Goal: Book appointment/travel/reservation

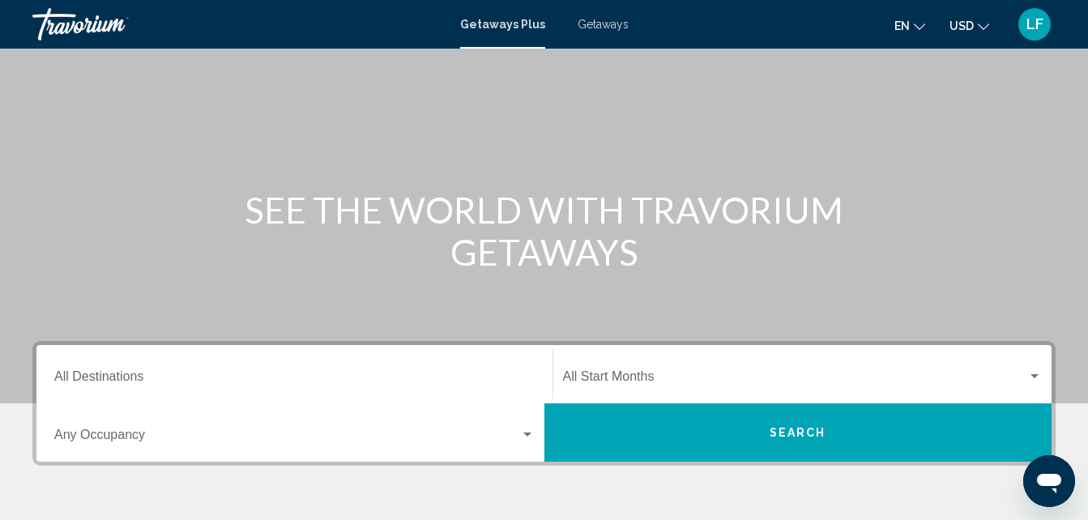
scroll to position [90, 0]
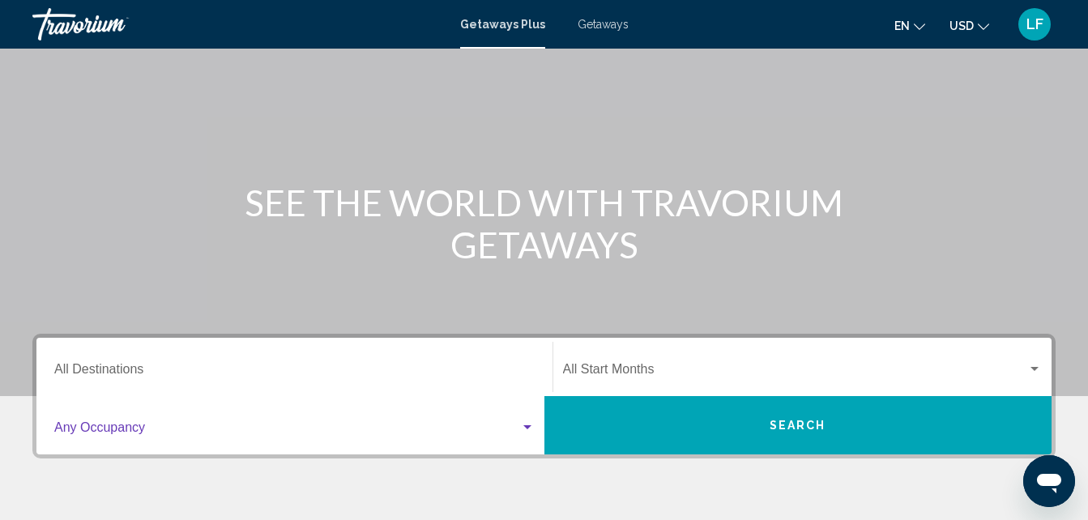
click at [520, 423] on div "Search widget" at bounding box center [527, 427] width 15 height 13
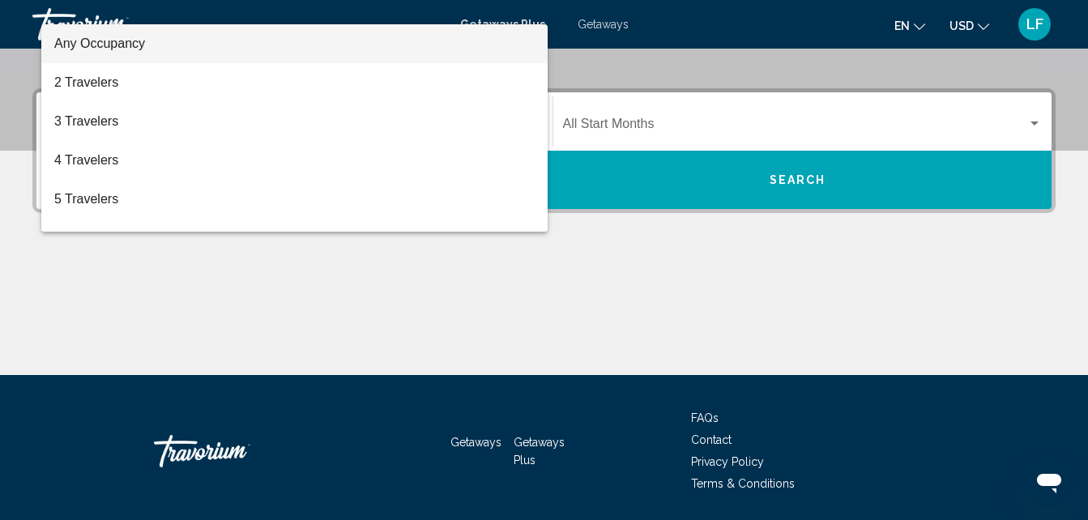
scroll to position [371, 0]
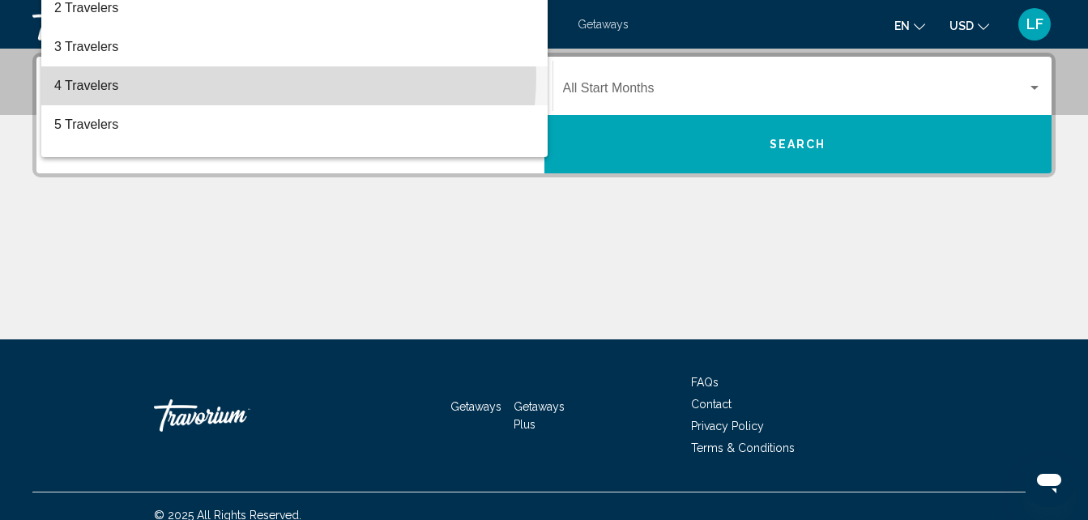
click at [267, 76] on span "4 Travelers" at bounding box center [294, 85] width 481 height 39
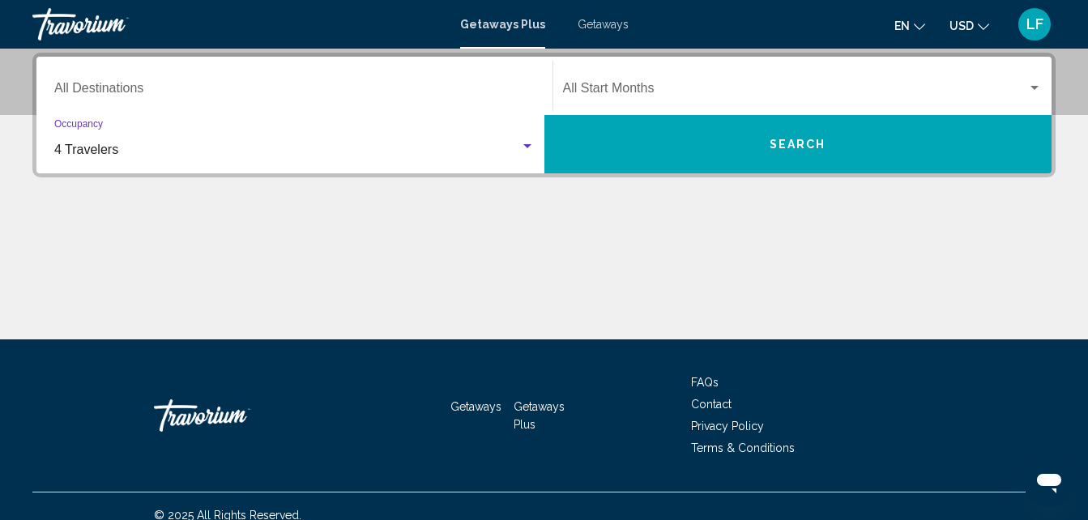
click at [642, 100] on div "Start Month All Start Months" at bounding box center [803, 86] width 480 height 51
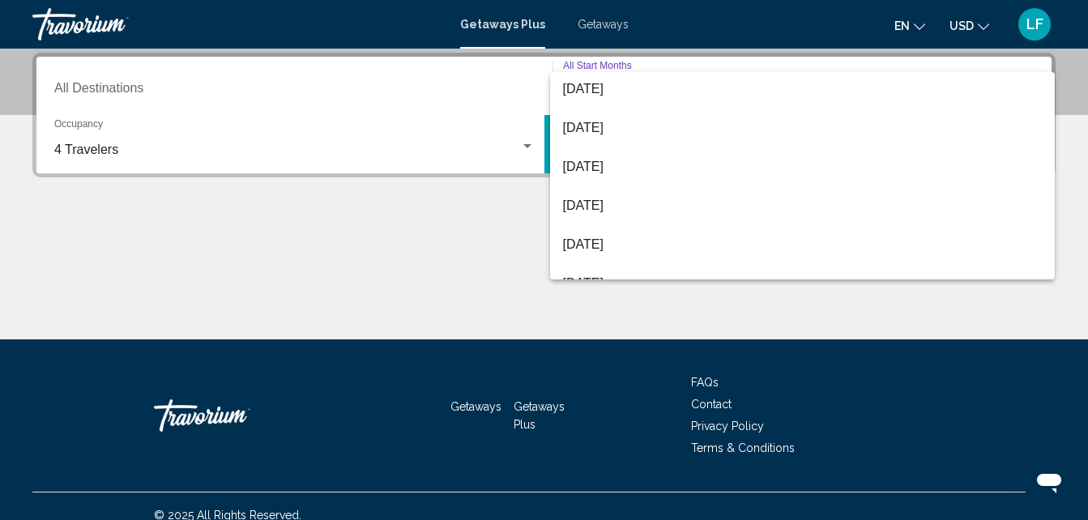
scroll to position [135, 0]
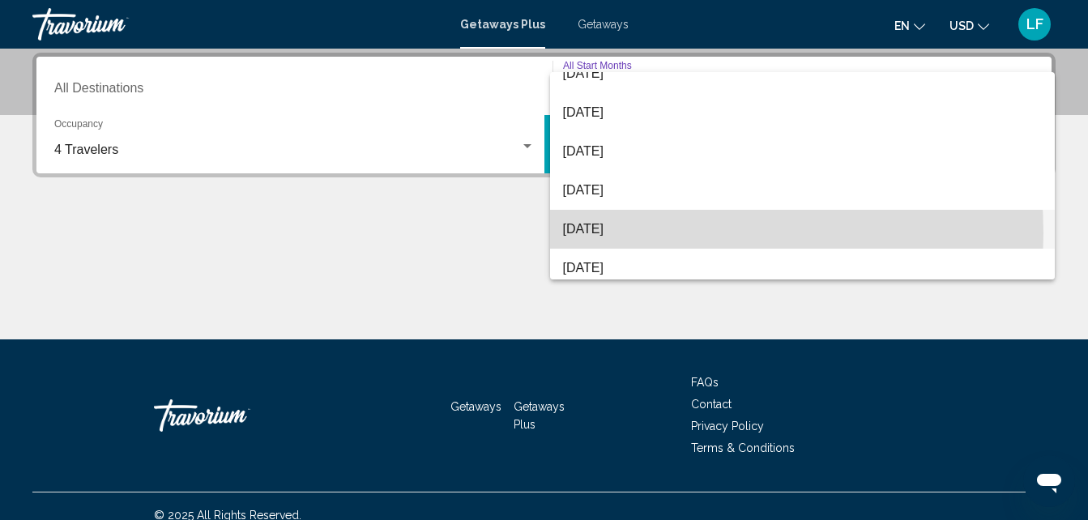
click at [632, 233] on span "[DATE]" at bounding box center [803, 229] width 480 height 39
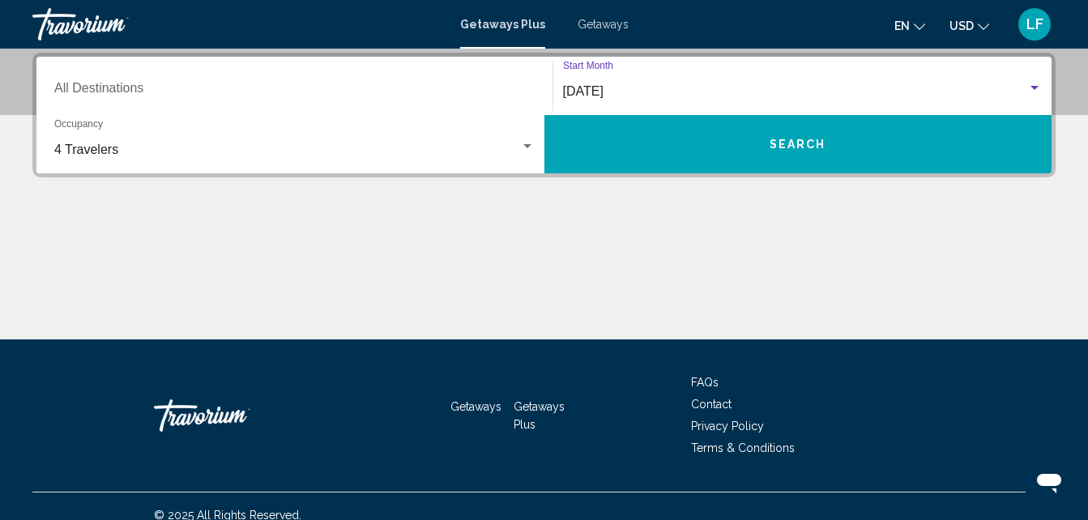
click at [899, 145] on button "Search" at bounding box center [799, 144] width 508 height 58
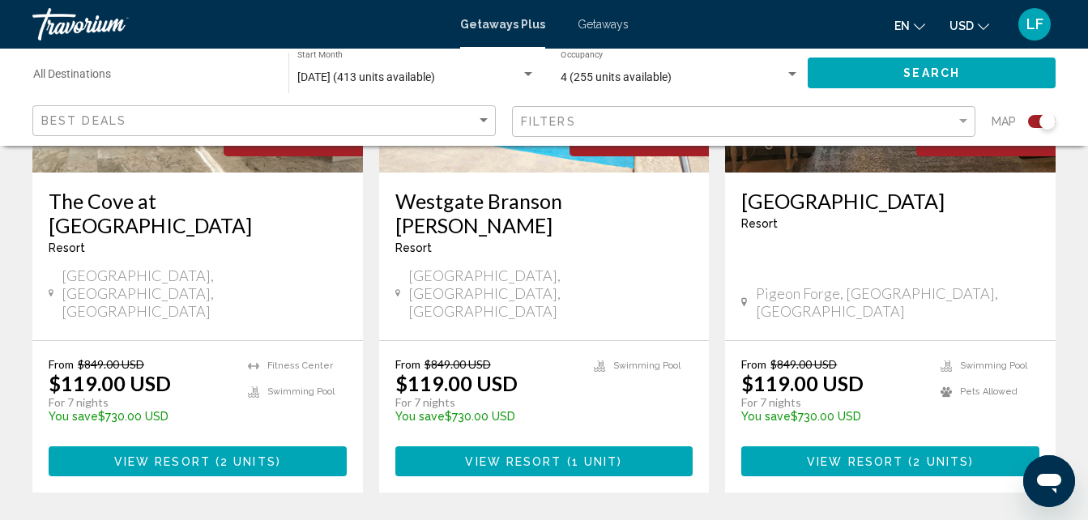
scroll to position [2632, 0]
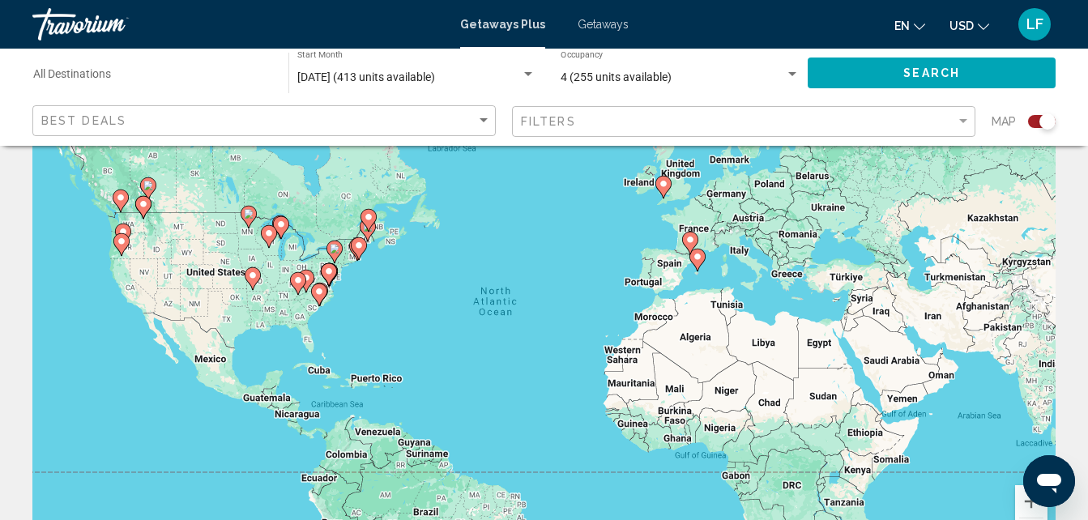
scroll to position [56, 0]
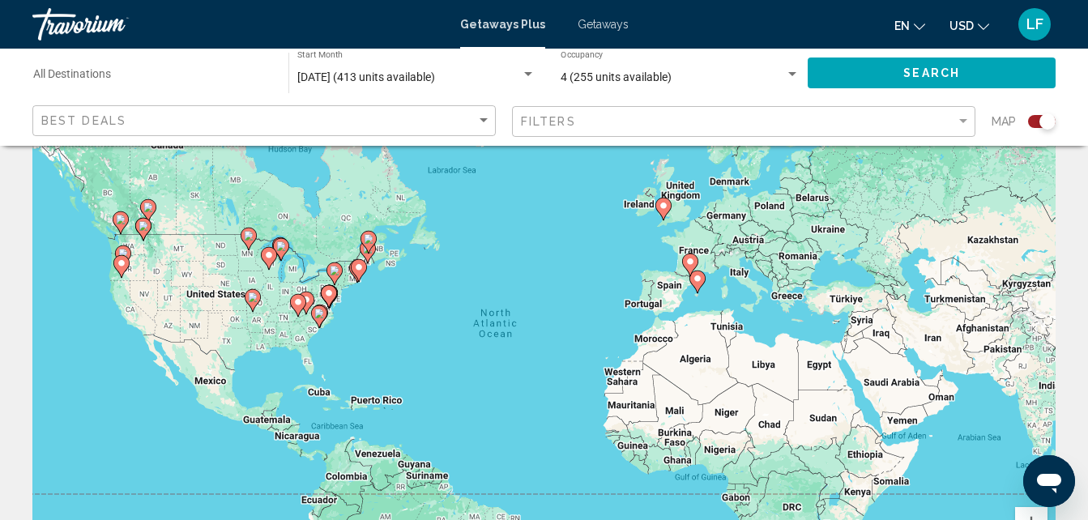
click at [496, 66] on div "[DATE] (413 units available) Start Month All Start Months" at bounding box center [416, 73] width 238 height 45
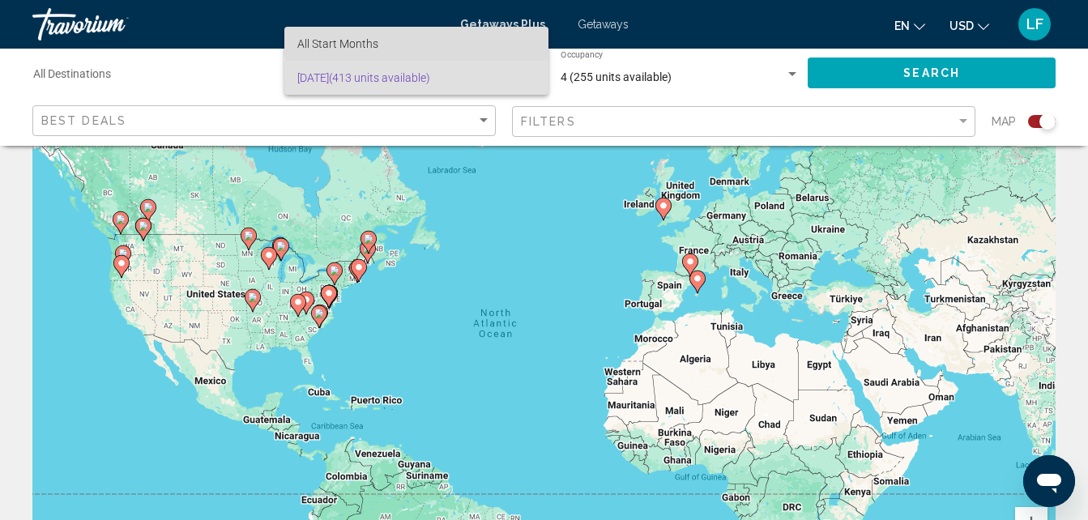
click at [436, 40] on span "All Start Months" at bounding box center [416, 44] width 238 height 34
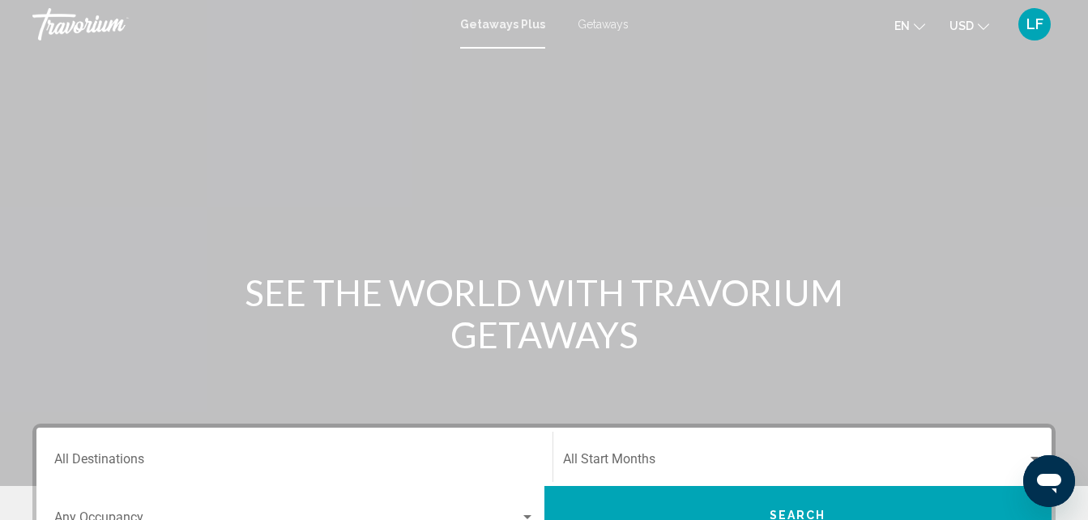
click at [436, 511] on div "Occupancy Any Occupancy" at bounding box center [294, 515] width 481 height 51
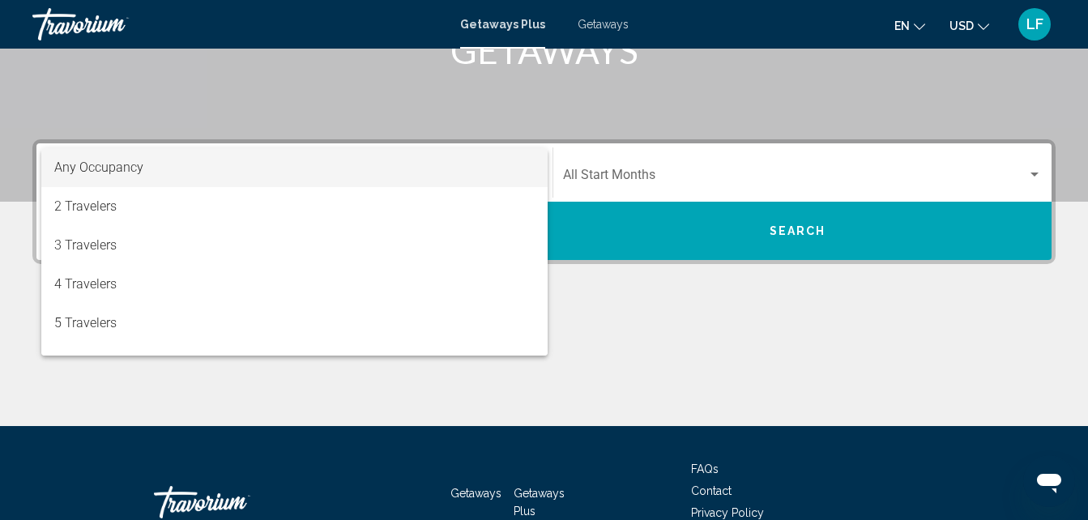
scroll to position [371, 0]
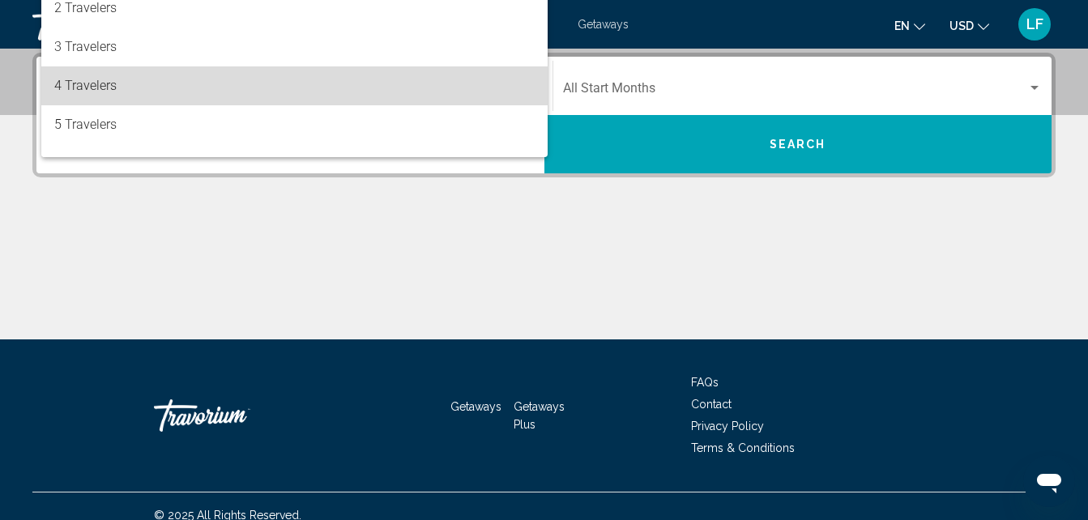
click at [448, 82] on span "4 Travelers" at bounding box center [294, 85] width 481 height 39
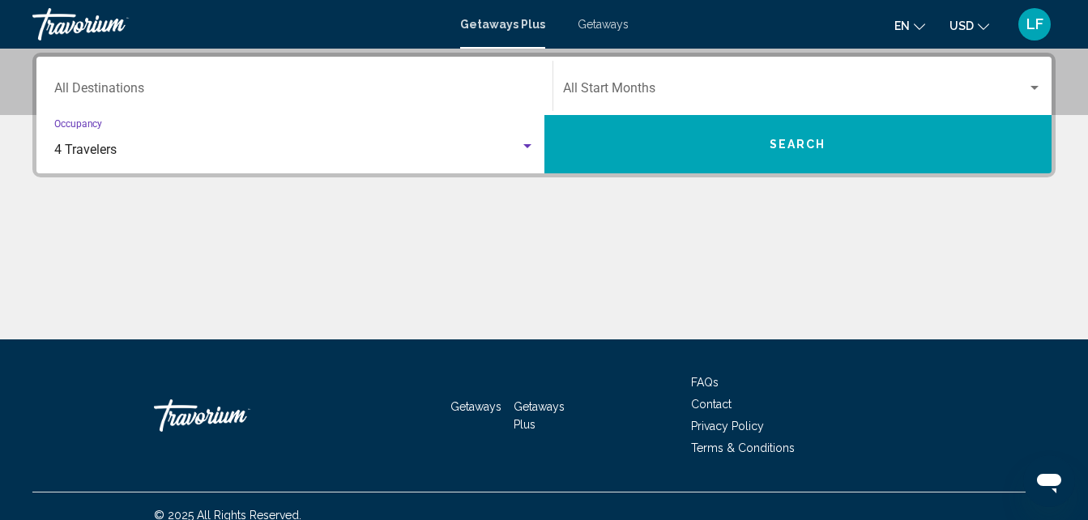
click at [603, 98] on span "Search widget" at bounding box center [795, 91] width 465 height 15
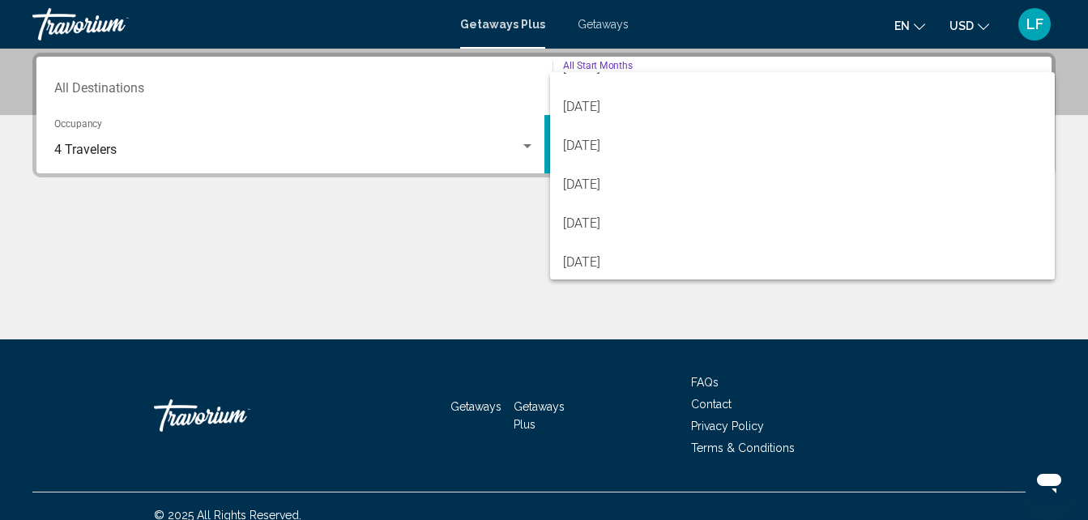
scroll to position [122, 0]
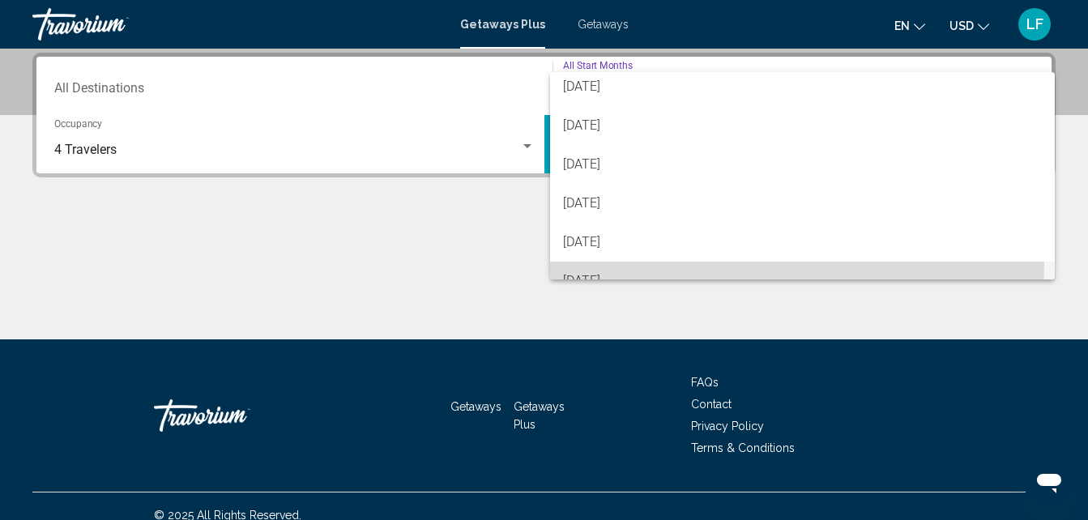
click at [713, 264] on span "[DATE]" at bounding box center [803, 281] width 480 height 39
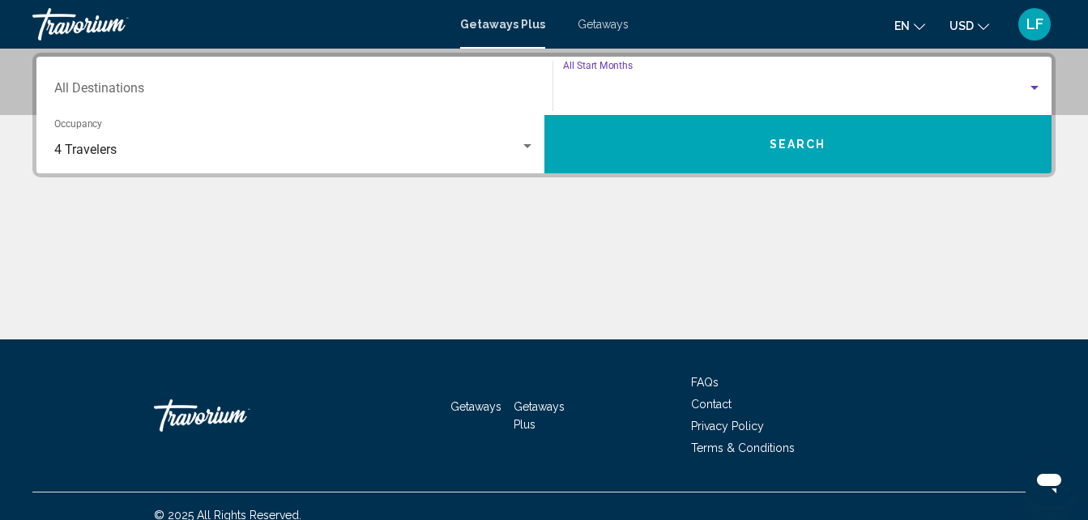
scroll to position [143, 0]
click at [658, 167] on button "Search" at bounding box center [799, 144] width 508 height 58
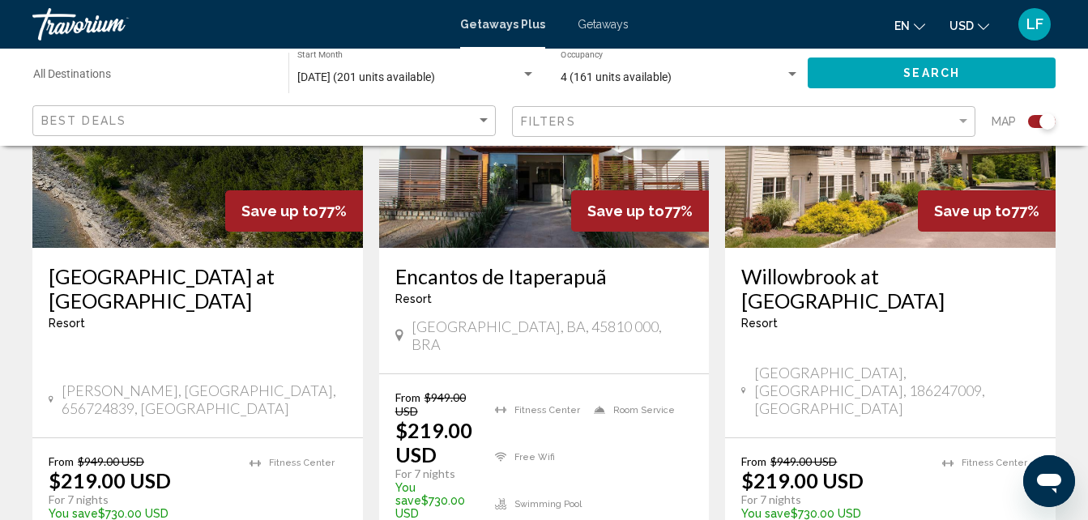
scroll to position [2642, 0]
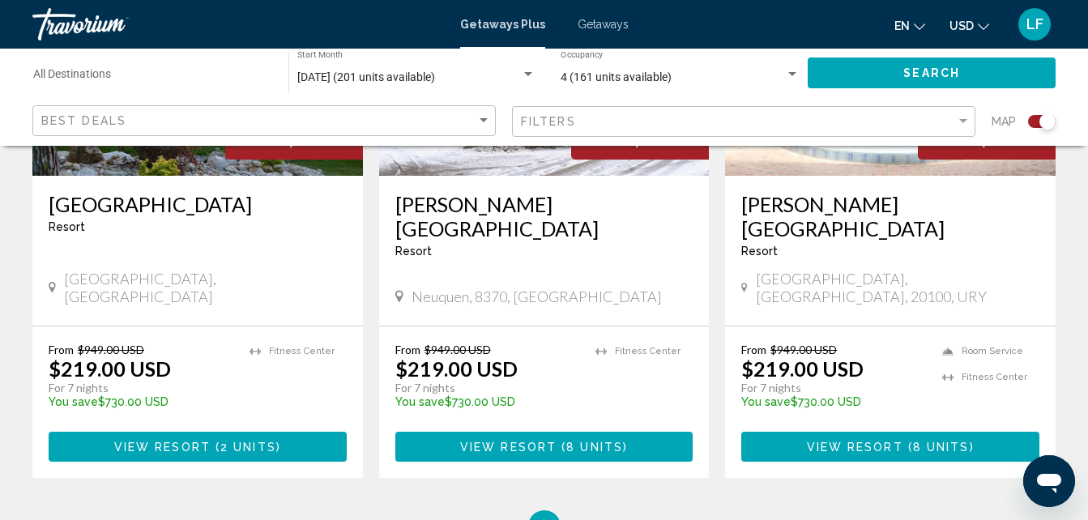
scroll to position [2680, 0]
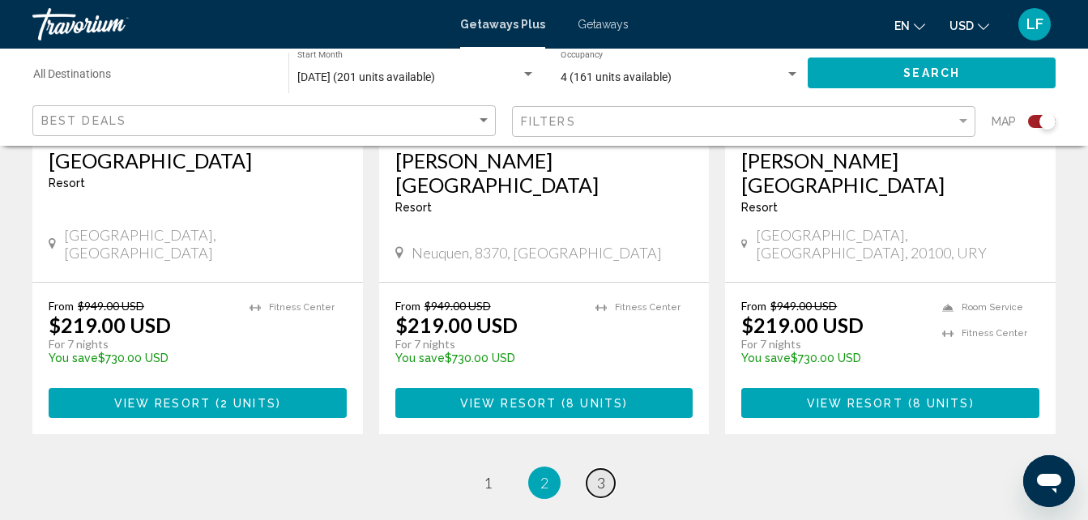
click at [600, 474] on span "3" at bounding box center [601, 483] width 8 height 18
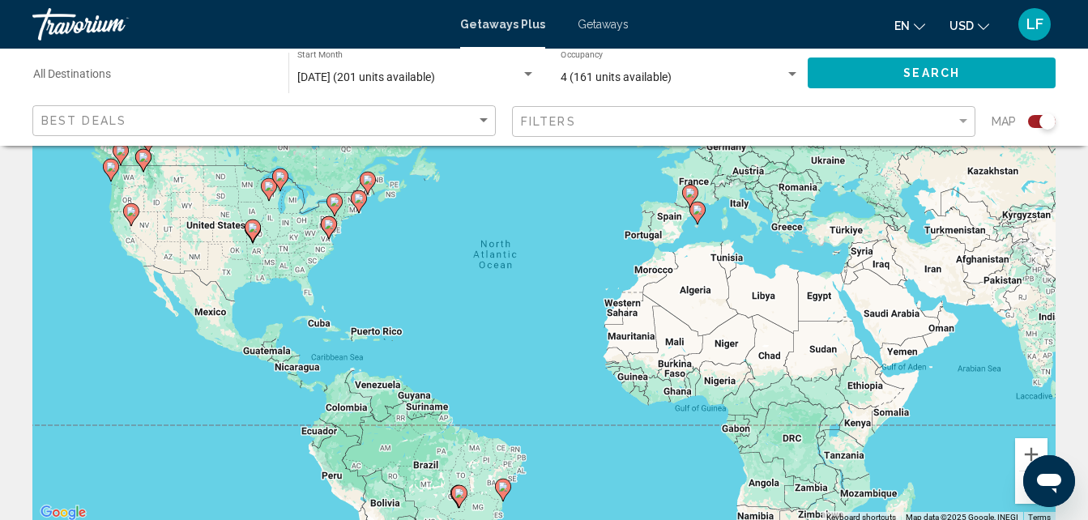
scroll to position [134, 0]
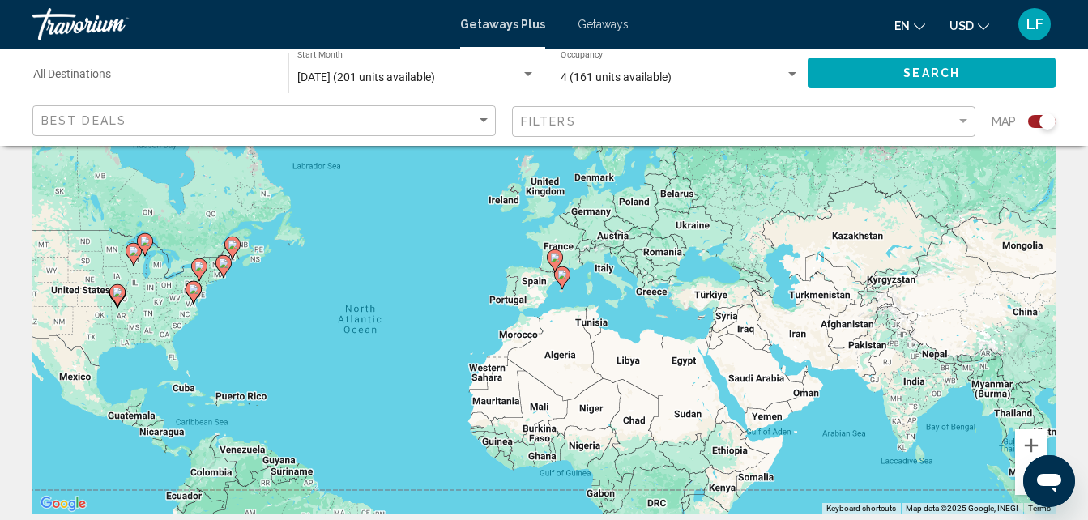
drag, startPoint x: 806, startPoint y: 302, endPoint x: 664, endPoint y: 386, distance: 164.6
click at [664, 386] on div "To activate drag with keyboard, press Alt + Enter. Once in keyboard drag state,…" at bounding box center [544, 271] width 1024 height 486
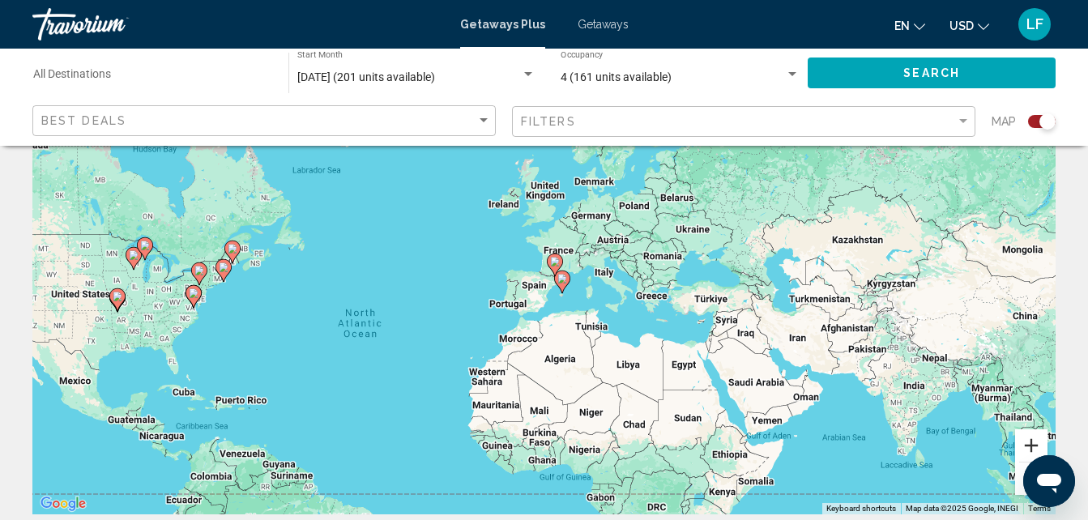
click at [1036, 447] on button "Zoom in" at bounding box center [1031, 445] width 32 height 32
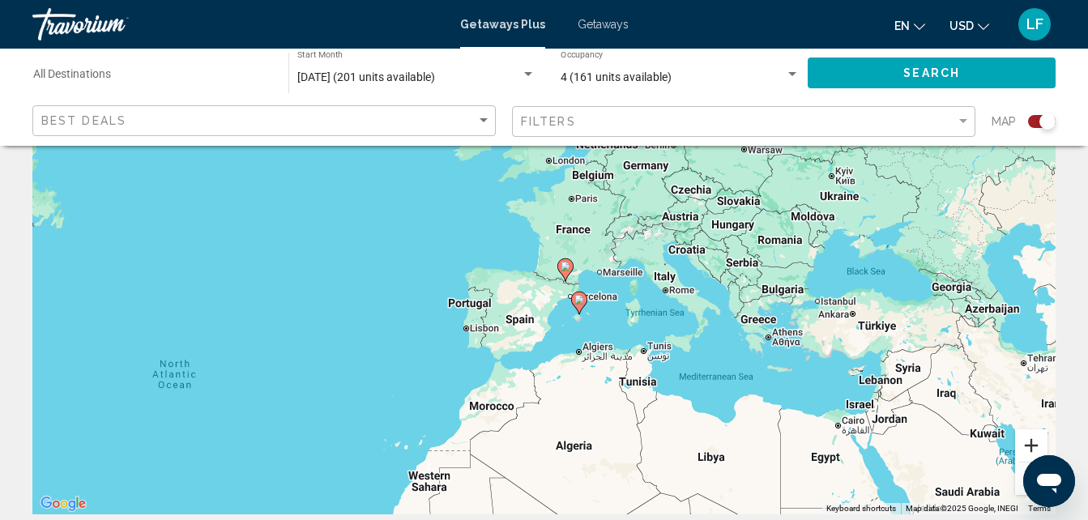
click at [1036, 447] on button "Zoom in" at bounding box center [1031, 445] width 32 height 32
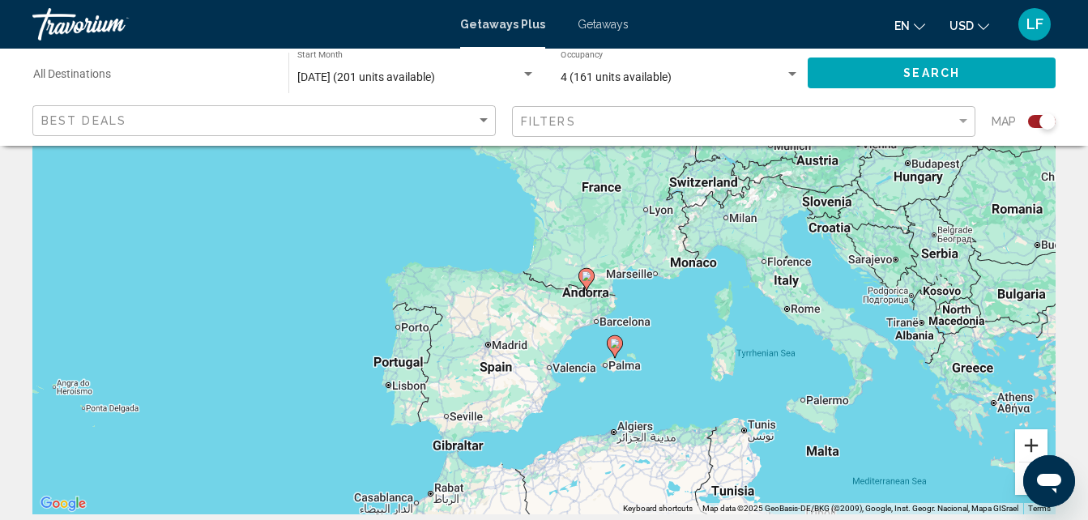
click at [1036, 447] on button "Zoom in" at bounding box center [1031, 445] width 32 height 32
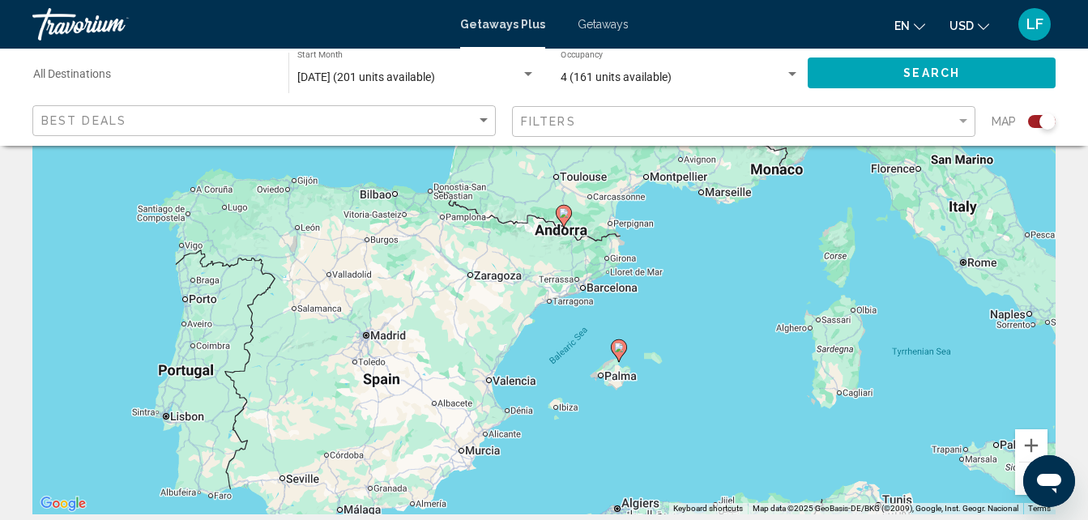
drag, startPoint x: 763, startPoint y: 388, endPoint x: 696, endPoint y: 303, distance: 108.5
click at [696, 303] on div "To activate drag with keyboard, press Alt + Enter. Once in keyboard drag state,…" at bounding box center [544, 271] width 1024 height 486
click at [623, 355] on icon "Main content" at bounding box center [618, 351] width 15 height 21
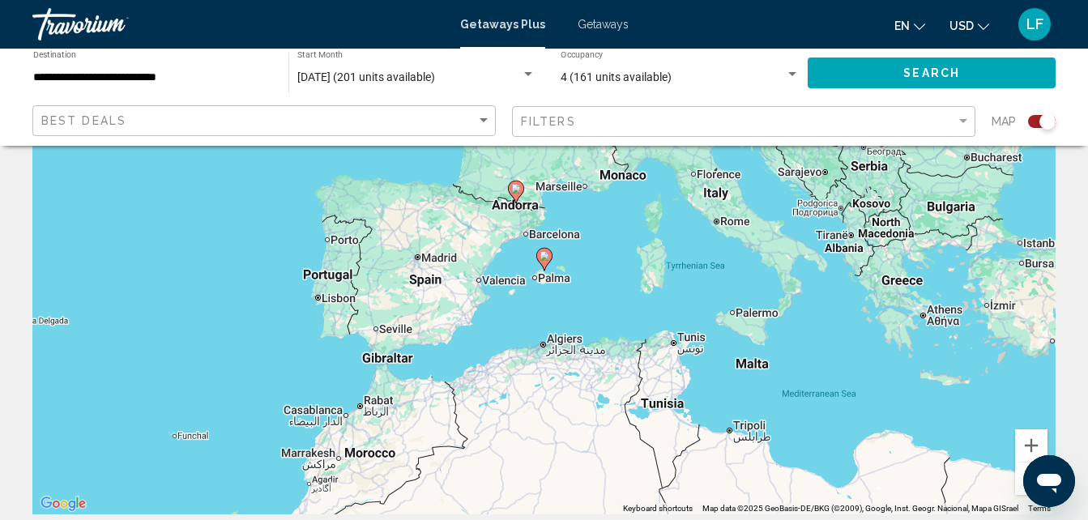
click at [542, 264] on icon "Main content" at bounding box center [543, 259] width 15 height 21
type input "**********"
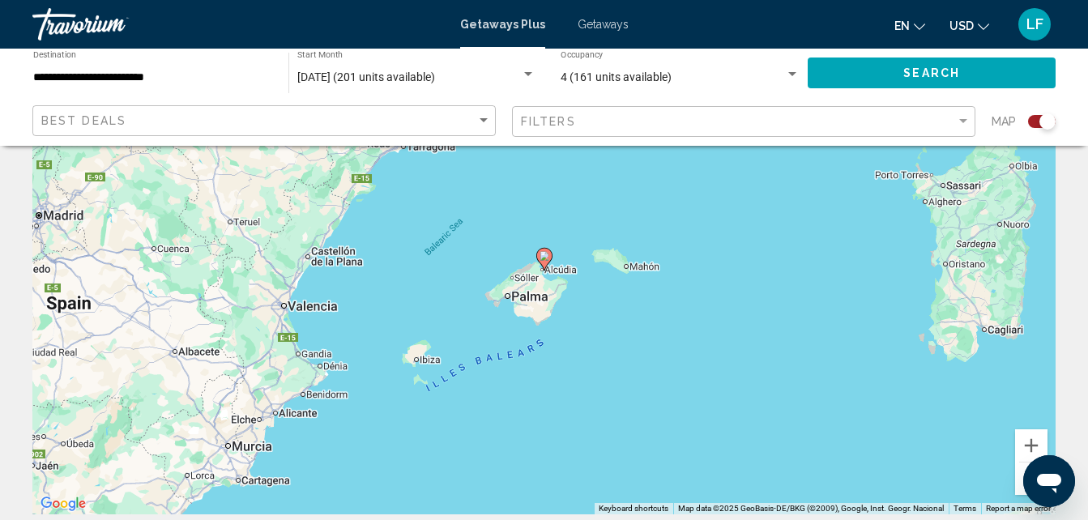
click at [545, 254] on image "Main content" at bounding box center [545, 256] width 10 height 10
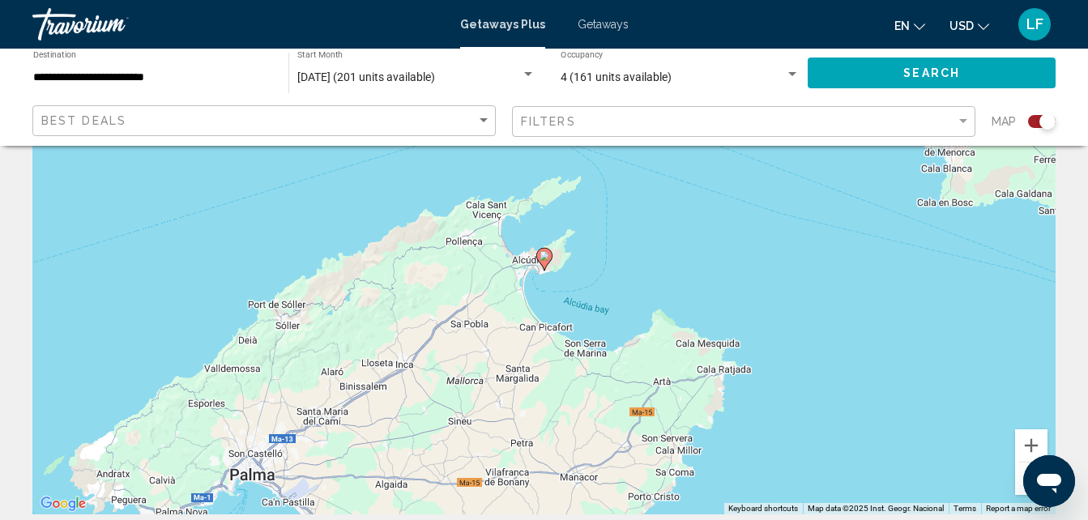
click at [545, 254] on image "Main content" at bounding box center [545, 256] width 10 height 10
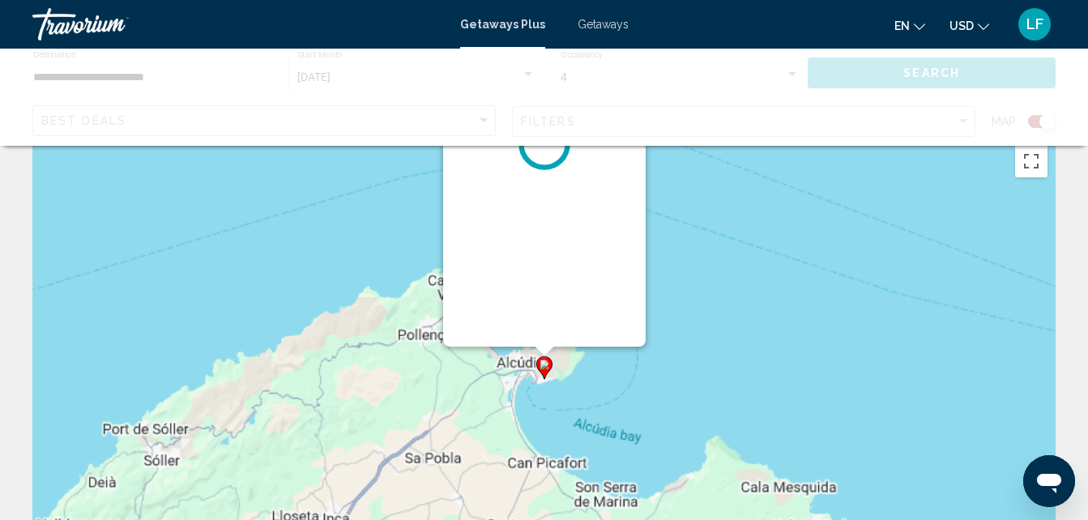
scroll to position [0, 0]
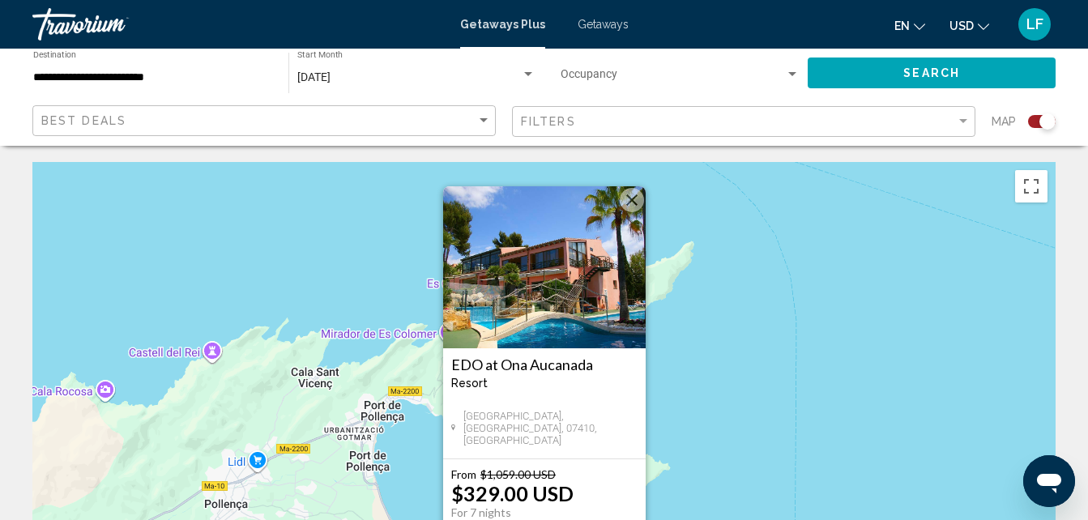
click at [555, 343] on img "Main content" at bounding box center [544, 267] width 203 height 162
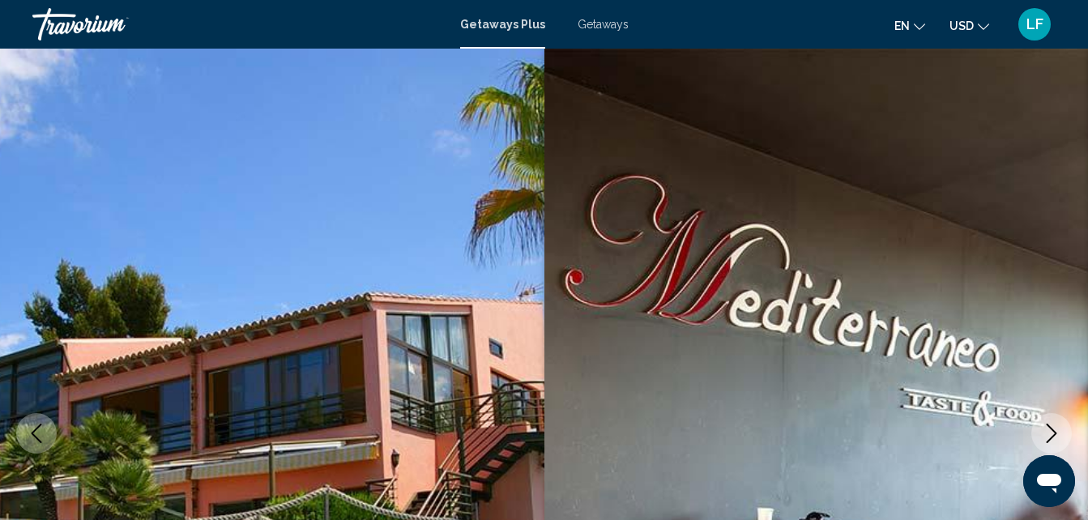
scroll to position [173, 0]
